Goal: Check status: Check status

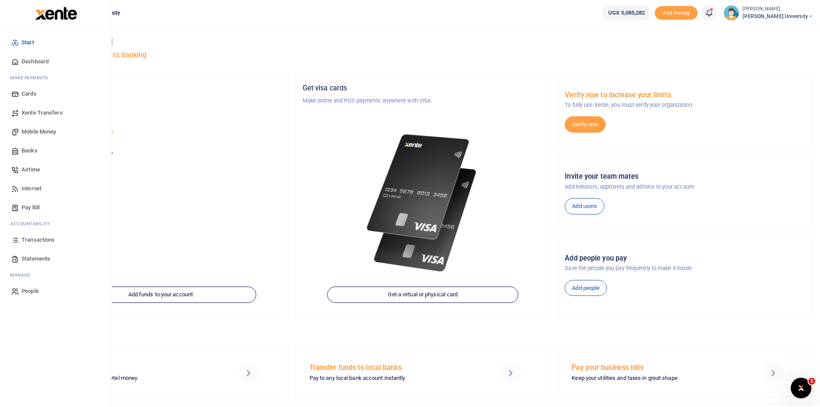
click at [31, 63] on span "Dashboard" at bounding box center [35, 61] width 27 height 9
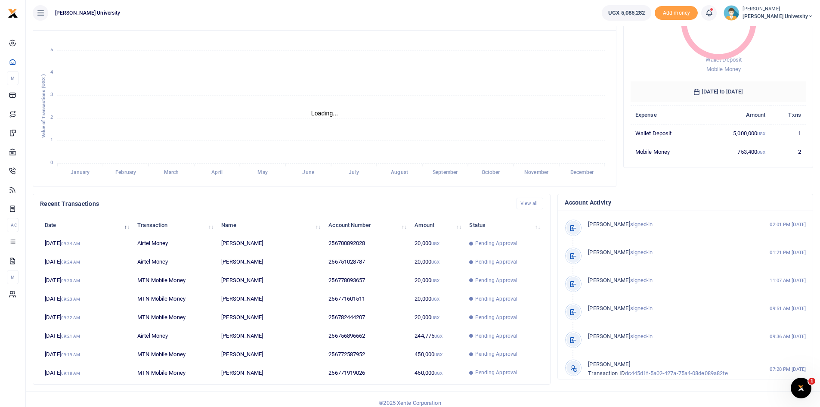
scroll to position [108, 0]
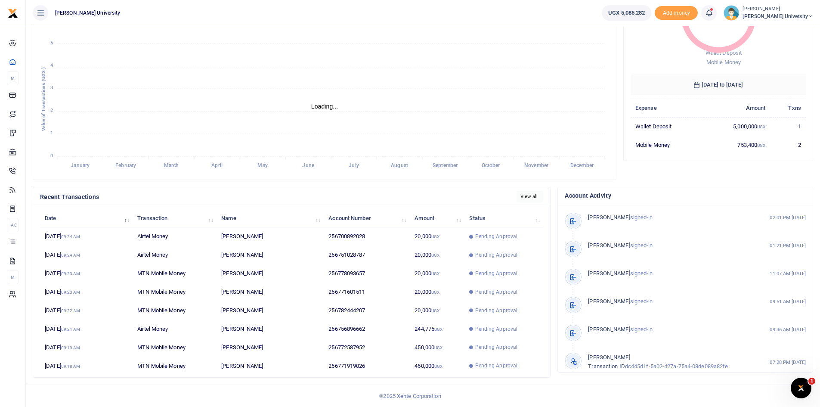
click at [524, 195] on link "View all" at bounding box center [529, 197] width 27 height 12
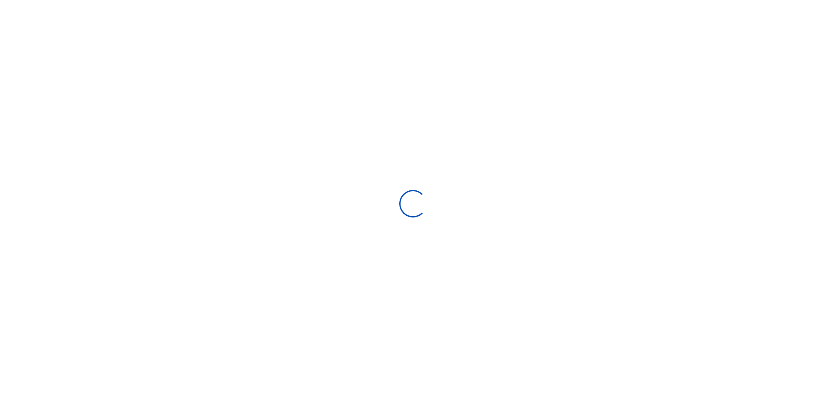
select select
type input "09/15/2025 - 10/14/2025"
